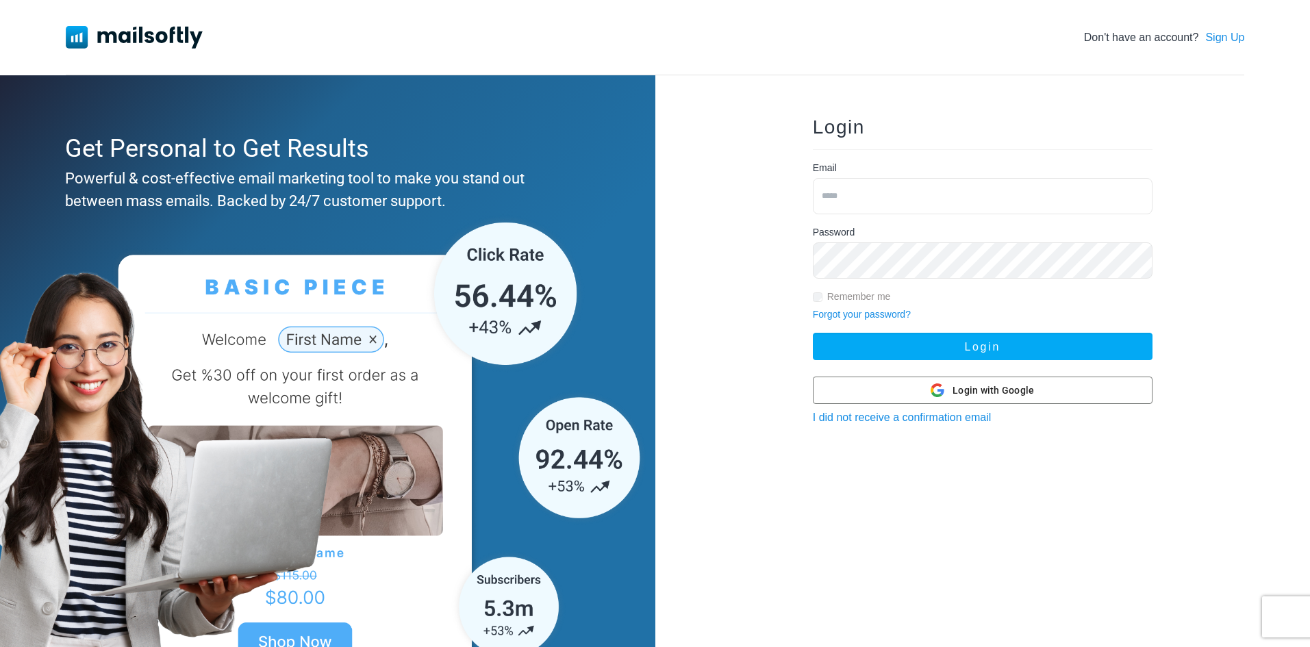
type input "**********"
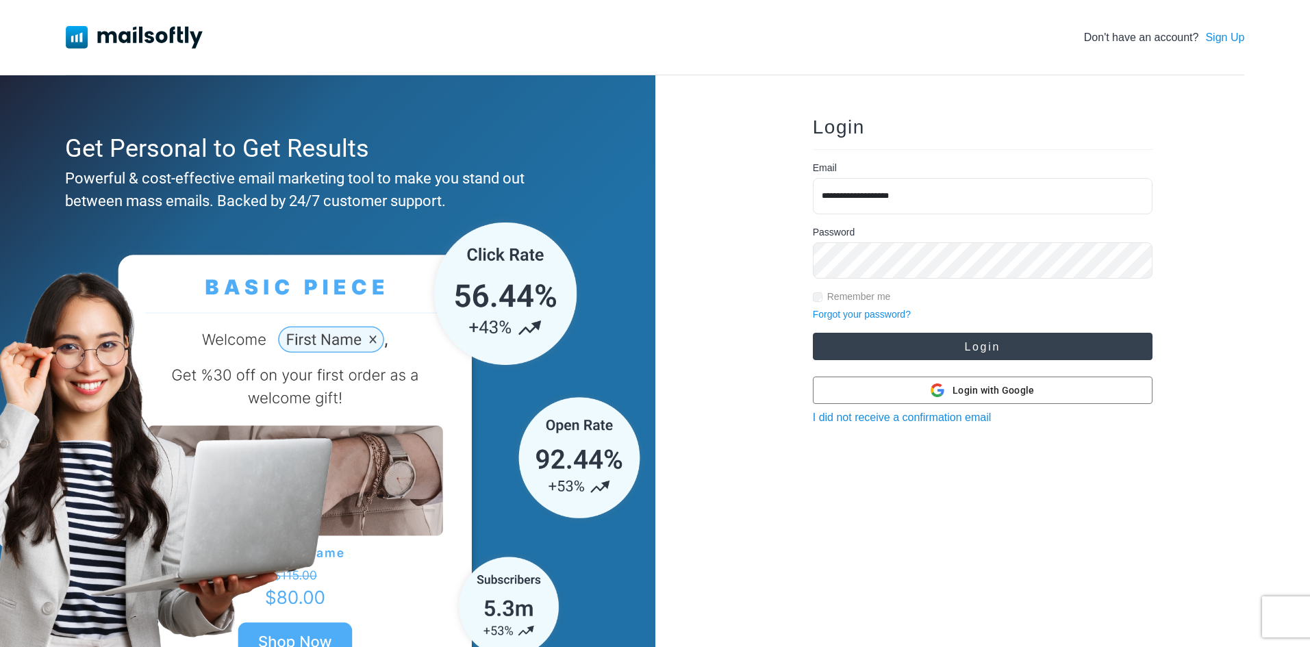
click at [851, 347] on button "Login" at bounding box center [983, 346] width 340 height 27
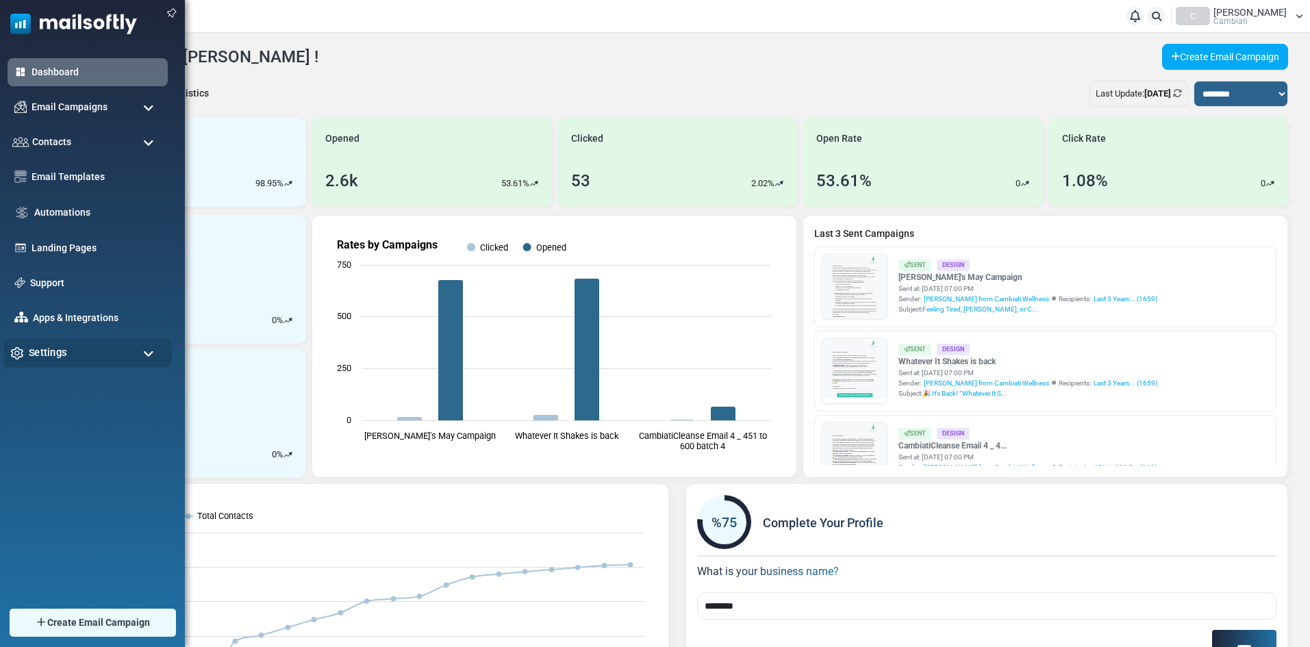
click at [35, 349] on span "Settings" at bounding box center [48, 352] width 38 height 15
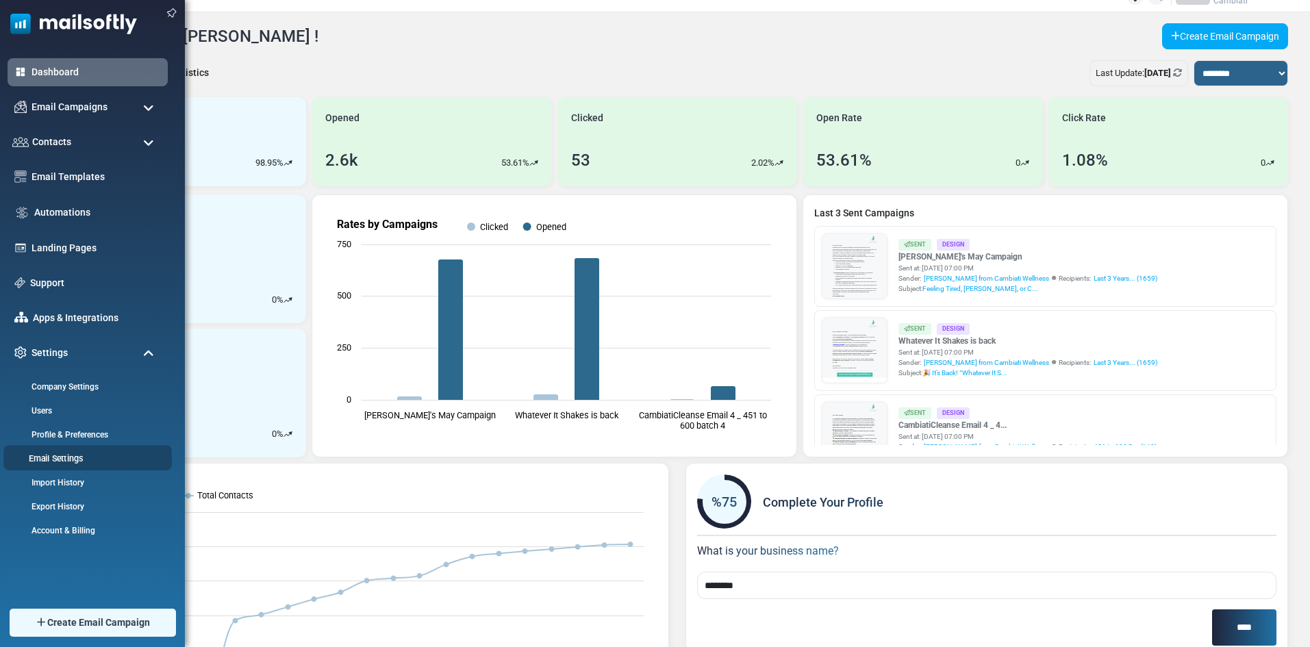
scroll to position [68, 0]
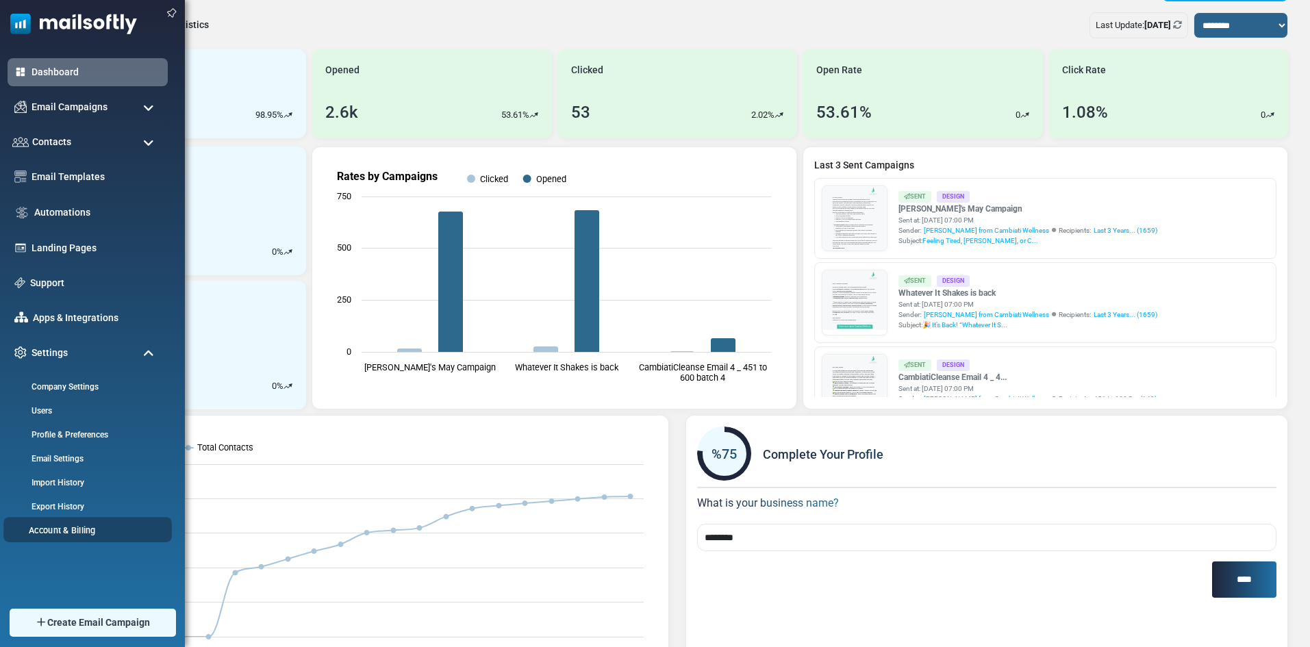
click at [71, 526] on link "Account & Billing" at bounding box center [85, 530] width 164 height 13
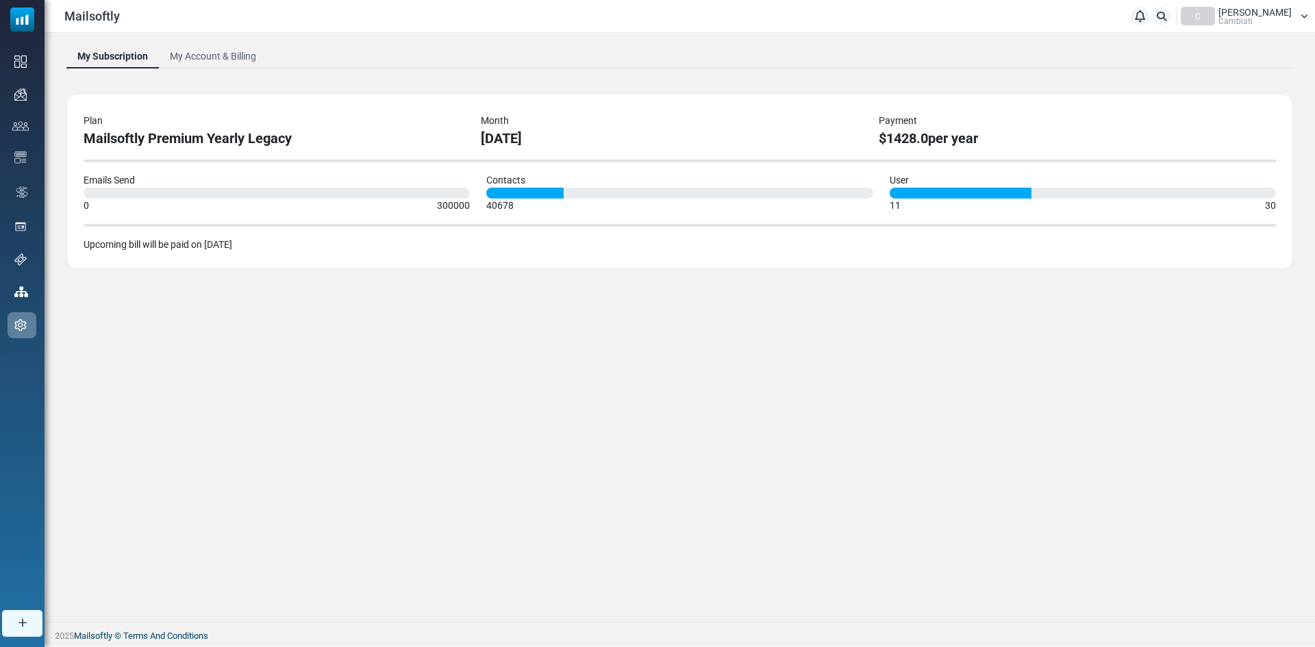
click at [187, 57] on link "My Account & Billing" at bounding box center [213, 56] width 108 height 25
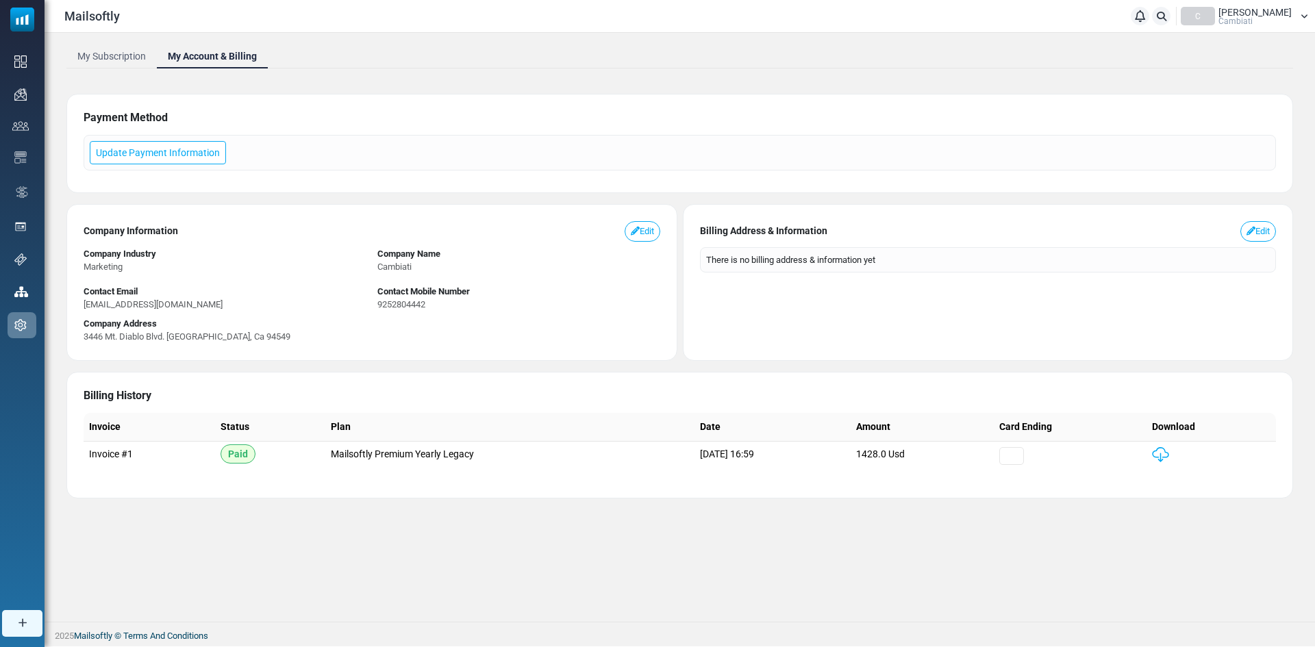
click at [108, 55] on link "My Subscription" at bounding box center [111, 56] width 90 height 25
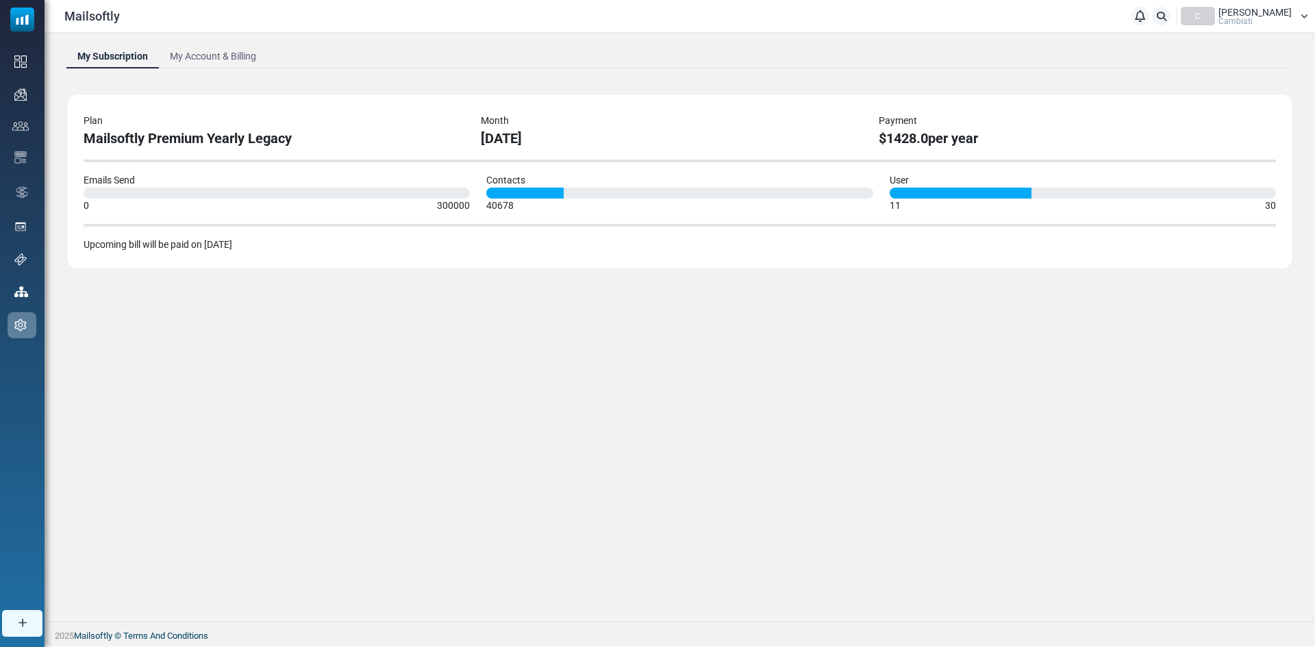
click at [205, 57] on link "My Account & Billing" at bounding box center [213, 56] width 108 height 25
